Goal: Check status: Check status

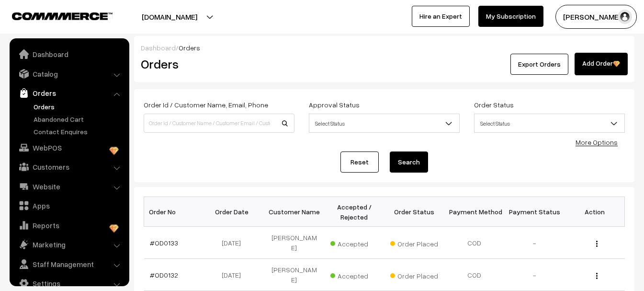
scroll to position [15, 0]
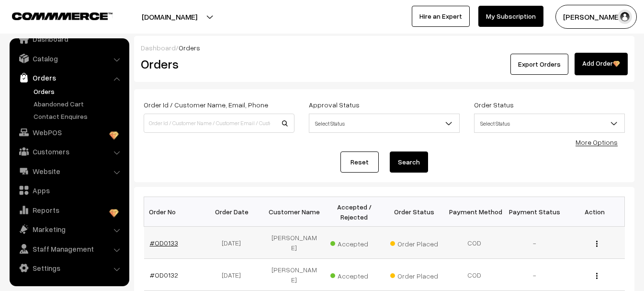
click at [170, 239] on link "#OD0133" at bounding box center [164, 243] width 28 height 8
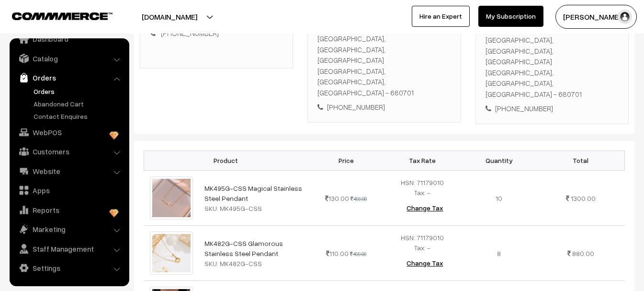
scroll to position [15, 0]
click at [38, 93] on link "Orders" at bounding box center [78, 91] width 95 height 10
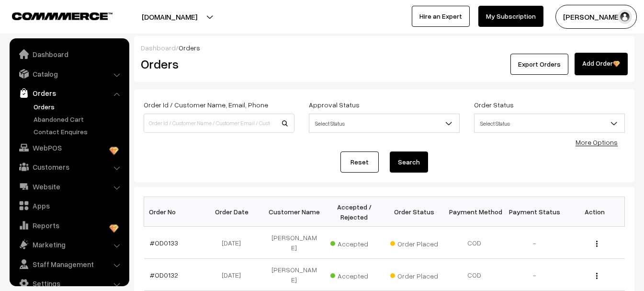
scroll to position [15, 0]
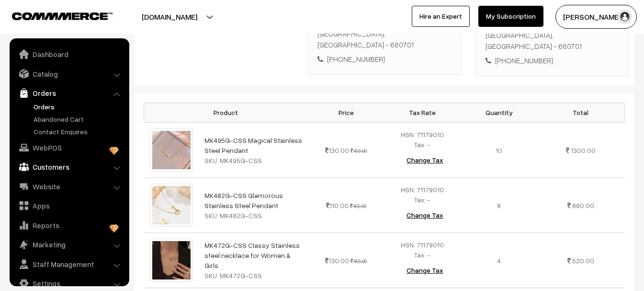
scroll to position [15, 0]
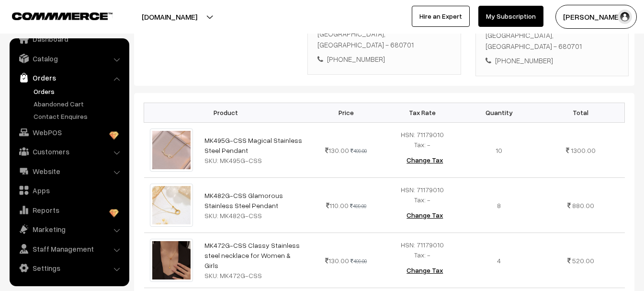
click at [44, 89] on link "Orders" at bounding box center [78, 91] width 95 height 10
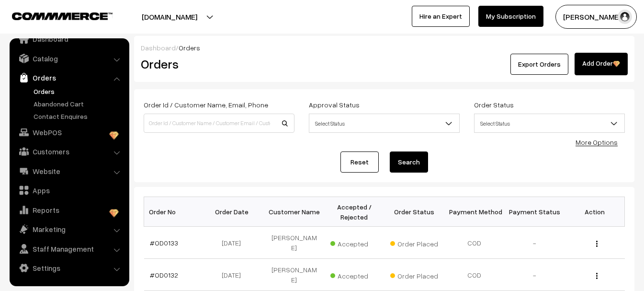
scroll to position [96, 0]
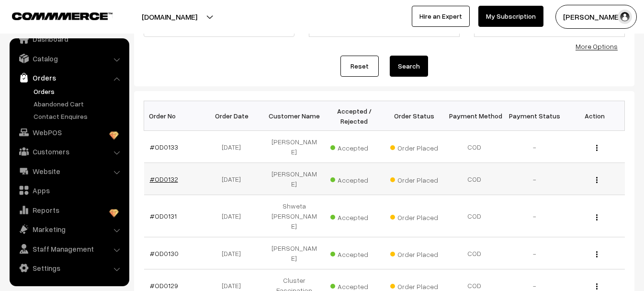
click at [163, 175] on link "#OD0132" at bounding box center [164, 179] width 28 height 8
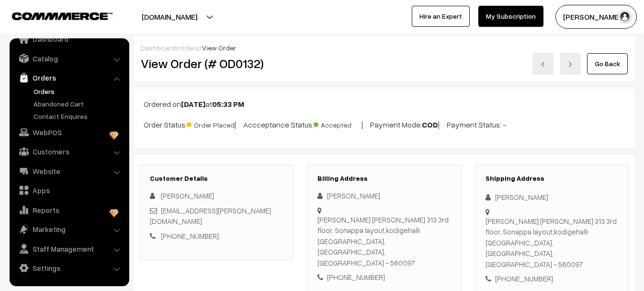
scroll to position [15, 0]
